Goal: Task Accomplishment & Management: Complete application form

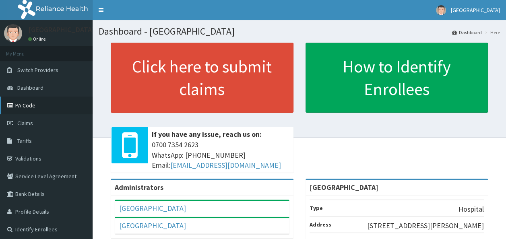
click at [31, 99] on link "PA Code" at bounding box center [46, 106] width 93 height 18
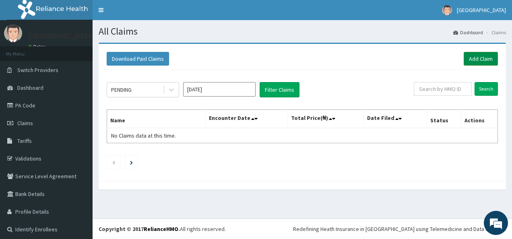
click at [476, 55] on link "Add Claim" at bounding box center [481, 59] width 34 height 14
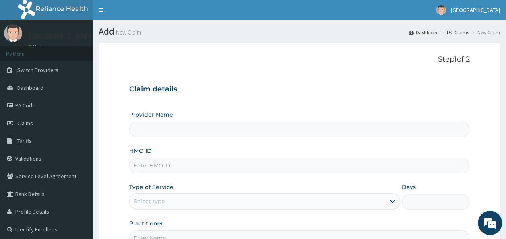
click at [351, 60] on p "Step 1 of 2" at bounding box center [299, 59] width 341 height 9
click at [246, 130] on input "Provider Name" at bounding box center [299, 130] width 341 height 16
type input "[GEOGRAPHIC_DATA]"
click at [189, 165] on input "HMO ID" at bounding box center [299, 166] width 341 height 16
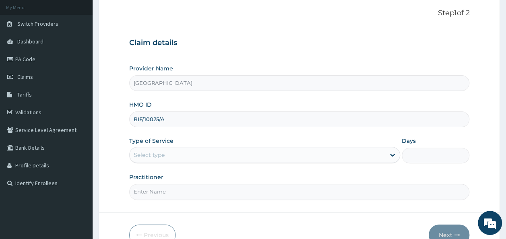
scroll to position [55, 0]
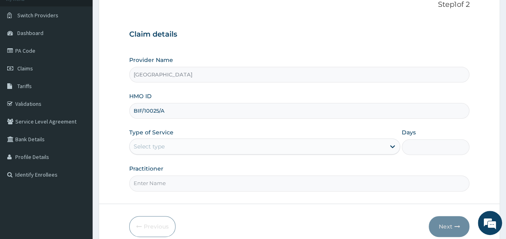
type input "BIF/10025/A"
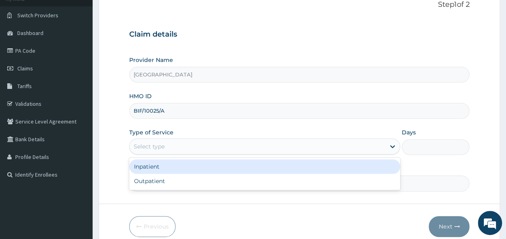
click at [174, 141] on div "Select type" at bounding box center [258, 146] width 256 height 13
click at [146, 165] on div "Inpatient" at bounding box center [264, 166] width 271 height 14
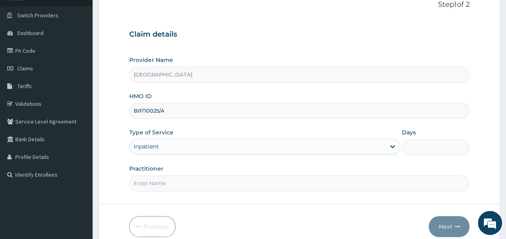
click at [413, 148] on input "Days" at bounding box center [436, 147] width 68 height 16
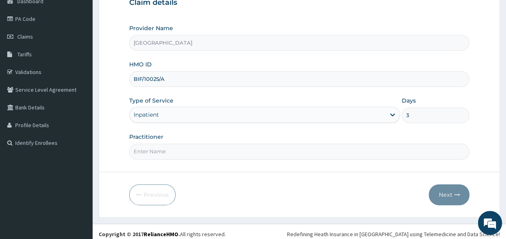
scroll to position [90, 0]
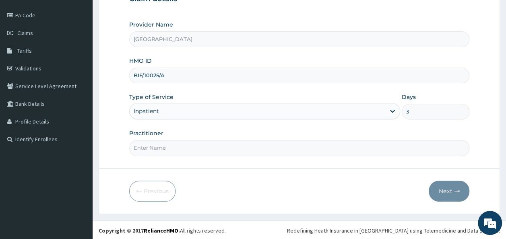
type input "3"
click at [256, 149] on input "Practitioner" at bounding box center [299, 148] width 341 height 16
type input "[PERSON_NAME]"
click at [443, 187] on button "Next" at bounding box center [449, 191] width 41 height 21
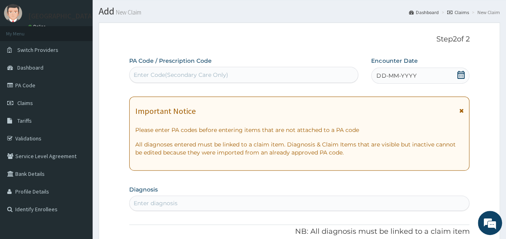
scroll to position [12, 0]
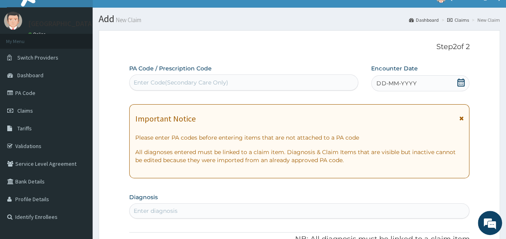
click at [250, 84] on div "Enter Code(Secondary Care Only)" at bounding box center [244, 82] width 229 height 13
paste input "PA/5E67A0"
type input "PA/5E67A0"
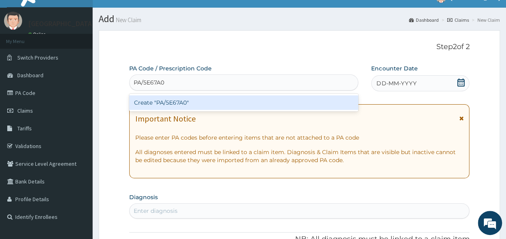
click at [163, 101] on div "Create "PA/5E67A0"" at bounding box center [243, 102] width 229 height 14
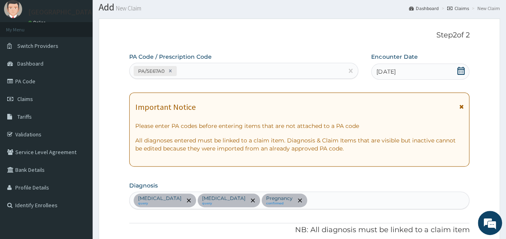
scroll to position [22, 0]
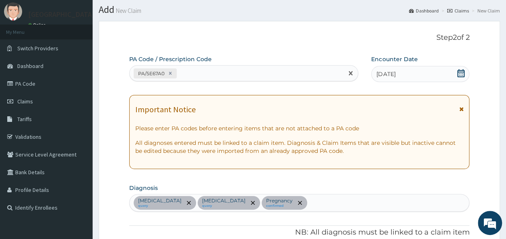
click at [192, 70] on div "PA/5E67A0" at bounding box center [237, 73] width 214 height 13
paste input "PA/E0EFEA"
type input "PA/E0EFEA"
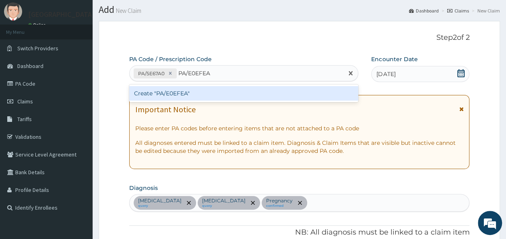
click at [175, 95] on div "Create "PA/E0EFEA"" at bounding box center [243, 93] width 229 height 14
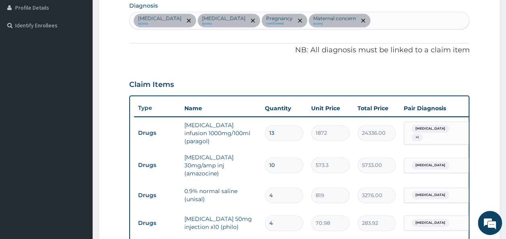
scroll to position [204, 0]
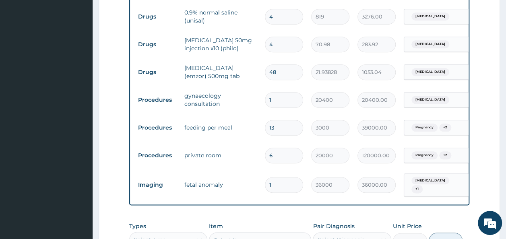
type input "0"
type input "0.00"
type input "1"
type input "36000.00"
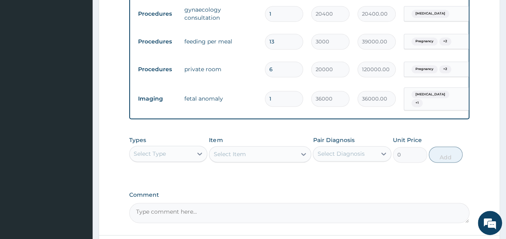
scroll to position [469, 0]
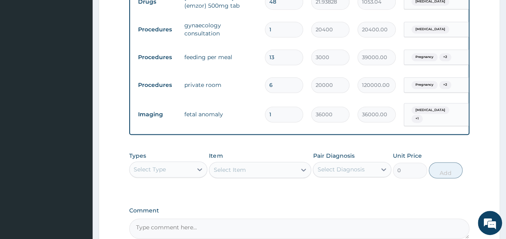
type input "0"
type input "0.00"
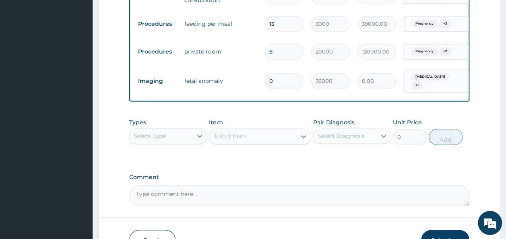
scroll to position [451, 0]
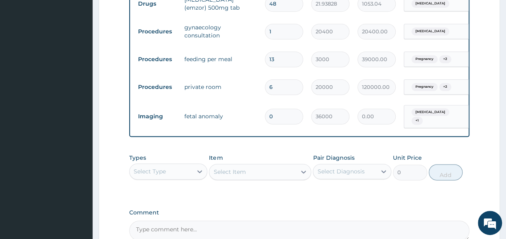
type input "0"
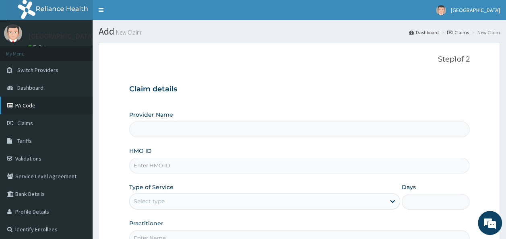
click at [34, 107] on link "PA Code" at bounding box center [46, 106] width 93 height 18
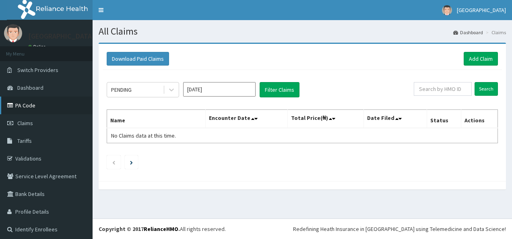
click at [23, 105] on link "PA Code" at bounding box center [46, 106] width 93 height 18
click at [464, 59] on link "Add Claim" at bounding box center [481, 59] width 34 height 14
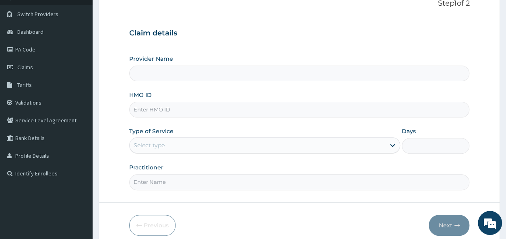
type input "[GEOGRAPHIC_DATA]"
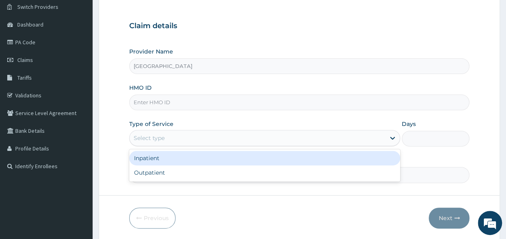
click at [178, 137] on div "Select type" at bounding box center [258, 138] width 256 height 13
click at [151, 159] on div "Inpatient" at bounding box center [264, 158] width 271 height 14
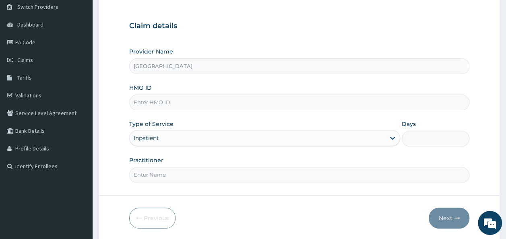
click at [158, 103] on input "HMO ID" at bounding box center [299, 103] width 341 height 16
type input "BIF/10025/A"
type input "3"
type input "[PERSON_NAME]"
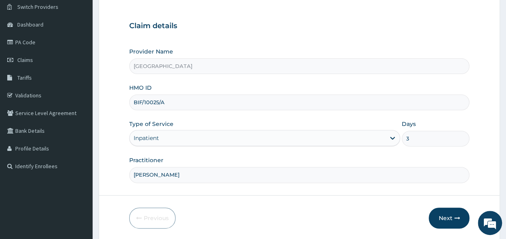
scroll to position [0, 0]
click at [454, 218] on icon "button" at bounding box center [457, 218] width 6 height 6
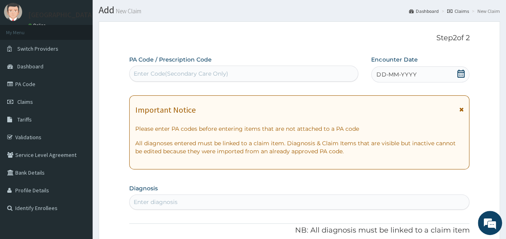
scroll to position [21, 0]
click at [275, 72] on div "Enter Code(Secondary Care Only)" at bounding box center [244, 74] width 229 height 13
paste input "PA/5E67A0"
type input "PA/5E67A0"
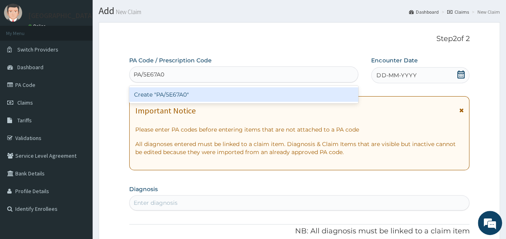
click at [165, 95] on div "Create "PA/5E67A0"" at bounding box center [243, 94] width 229 height 14
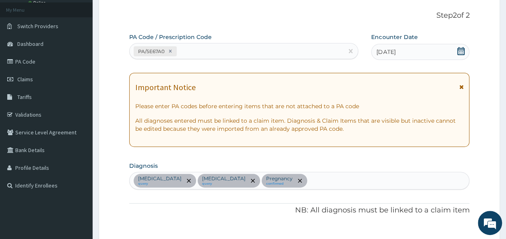
scroll to position [43, 0]
click at [192, 50] on div "PA/5E67A0" at bounding box center [237, 51] width 214 height 13
paste input "PA/E0EFEA"
type input "PA/E0EFEA"
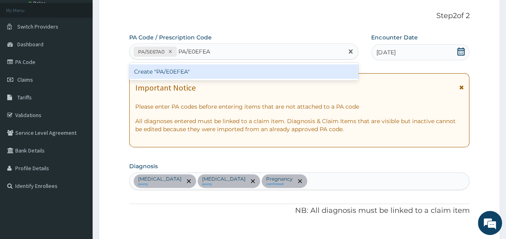
click at [172, 71] on div "Create "PA/E0EFEA"" at bounding box center [243, 71] width 229 height 14
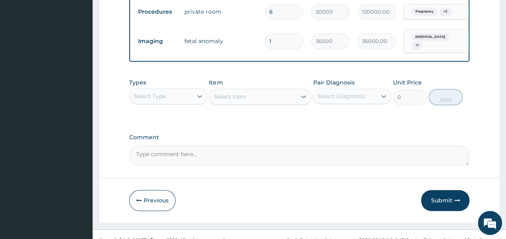
scroll to position [528, 0]
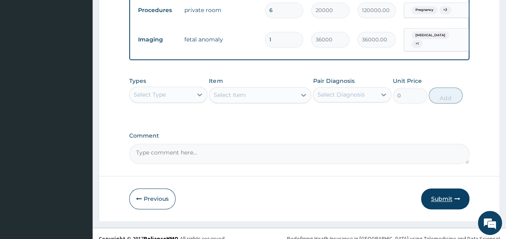
click at [436, 200] on button "Submit" at bounding box center [445, 198] width 48 height 21
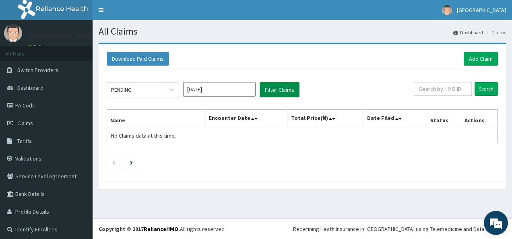
click at [268, 89] on button "Filter Claims" at bounding box center [280, 89] width 40 height 15
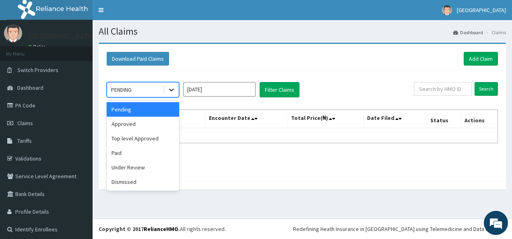
click at [172, 90] on icon at bounding box center [171, 90] width 5 height 3
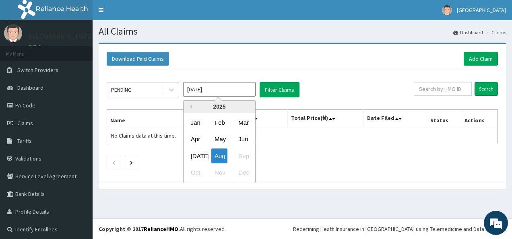
click at [224, 84] on input "[DATE]" at bounding box center [219, 89] width 72 height 14
click at [197, 155] on div "Jul" at bounding box center [196, 156] width 16 height 15
type input "Jul 2025"
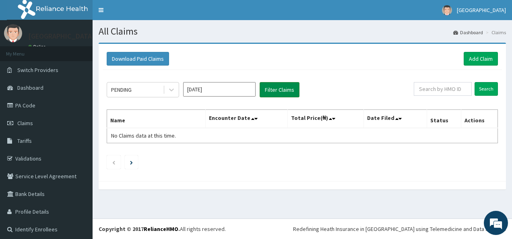
click at [279, 85] on button "Filter Claims" at bounding box center [280, 89] width 40 height 15
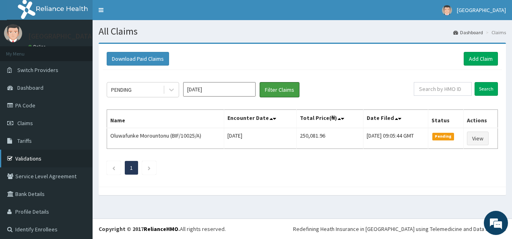
scroll to position [3, 0]
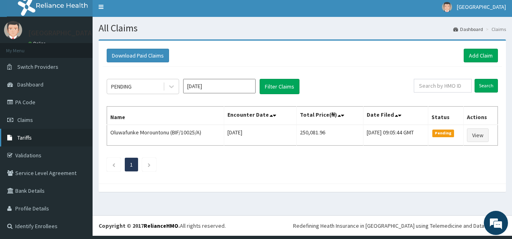
click at [35, 135] on link "Tariffs" at bounding box center [46, 138] width 93 height 18
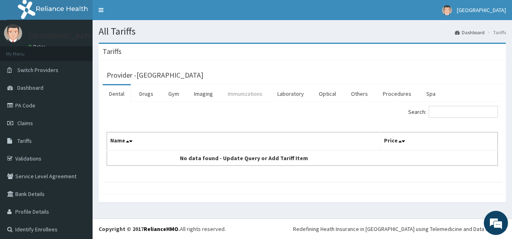
click at [235, 96] on link "Immunizations" at bounding box center [245, 93] width 48 height 17
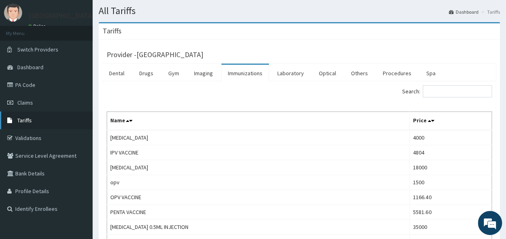
scroll to position [20, 0]
click at [36, 103] on link "Claims" at bounding box center [46, 103] width 93 height 18
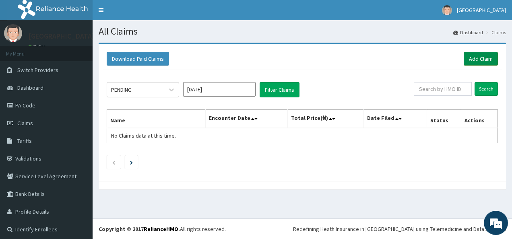
click at [473, 53] on link "Add Claim" at bounding box center [481, 59] width 34 height 14
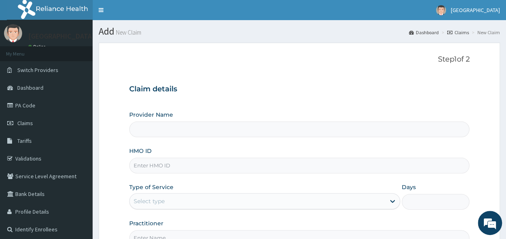
type input "[GEOGRAPHIC_DATA]"
click at [148, 163] on input "HMO ID" at bounding box center [299, 166] width 341 height 16
paste input "BIF/10025/A"
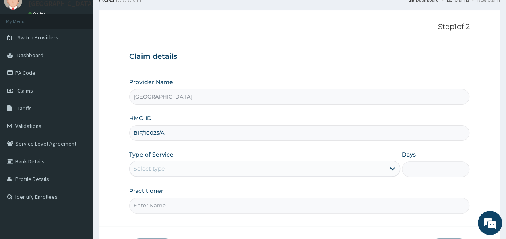
scroll to position [51, 0]
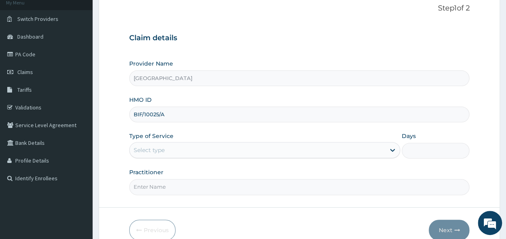
type input "BIF/10025/A"
click at [203, 123] on div "Provider Name Onehealth Medical Centre HMO ID BIF/10025/A Type of Service Selec…" at bounding box center [299, 127] width 341 height 135
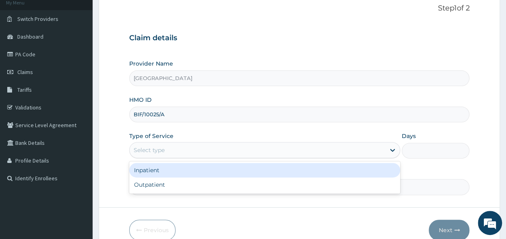
click at [228, 147] on div "Select type" at bounding box center [258, 150] width 256 height 13
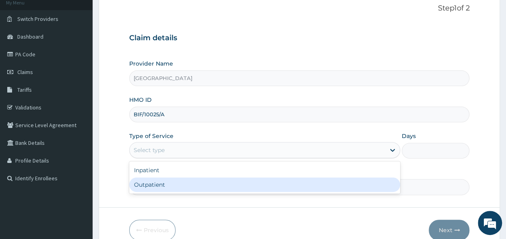
click at [169, 179] on div "Outpatient" at bounding box center [264, 185] width 271 height 14
type input "1"
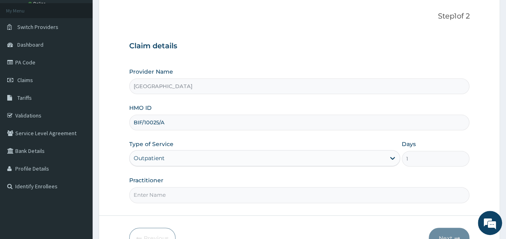
scroll to position [62, 0]
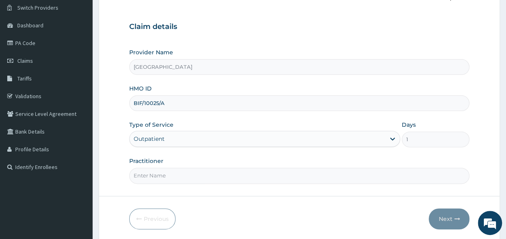
click at [169, 178] on input "Practitioner" at bounding box center [299, 176] width 341 height 16
click at [173, 172] on input "Dr" at bounding box center [299, 176] width 341 height 16
type input "Dr Ure"
click at [442, 219] on button "Next" at bounding box center [449, 219] width 41 height 21
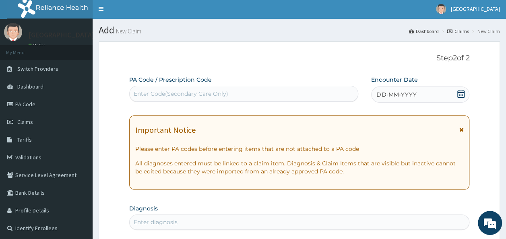
scroll to position [0, 0]
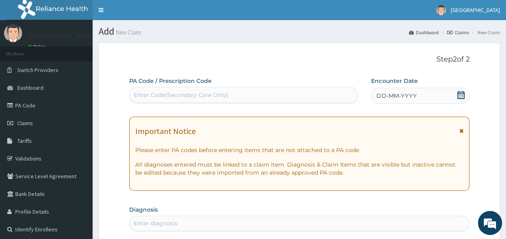
click at [206, 94] on div "Enter Code(Secondary Care Only)" at bounding box center [181, 95] width 95 height 8
paste input "PA/1EFF00"
type input "PA/1EFF00"
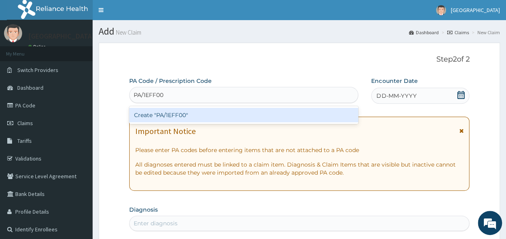
click at [177, 111] on div "Create "PA/1EFF00"" at bounding box center [243, 115] width 229 height 14
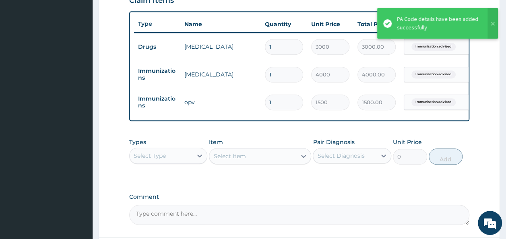
scroll to position [364, 0]
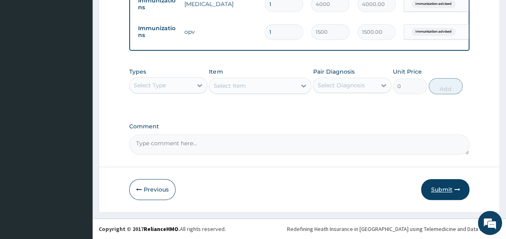
click at [445, 190] on button "Submit" at bounding box center [445, 189] width 48 height 21
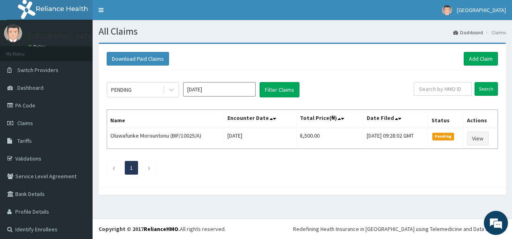
click at [469, 172] on ul "1" at bounding box center [302, 168] width 391 height 14
